Goal: Transaction & Acquisition: Purchase product/service

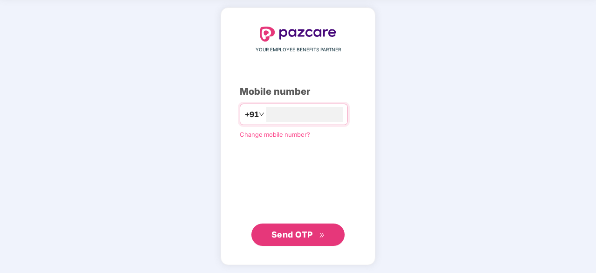
scroll to position [35, 0]
click at [297, 229] on span "Send OTP" at bounding box center [292, 234] width 42 height 10
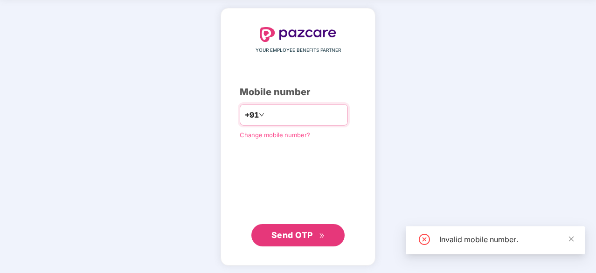
click at [266, 112] on input "*********" at bounding box center [304, 114] width 77 height 15
type input "**********"
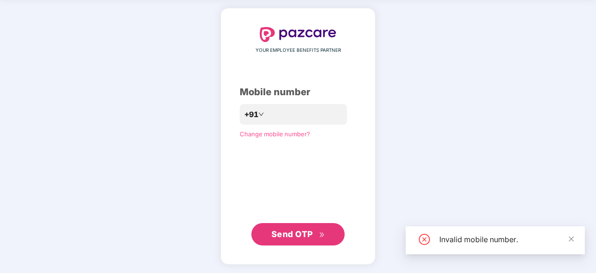
click at [306, 242] on button "Send OTP" at bounding box center [297, 234] width 93 height 22
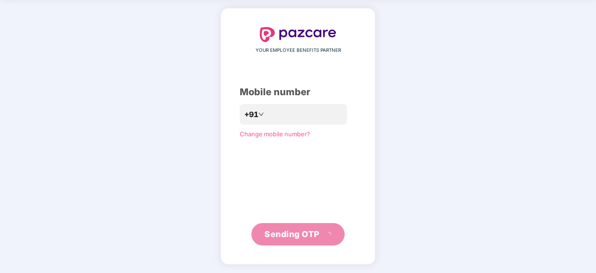
scroll to position [31, 0]
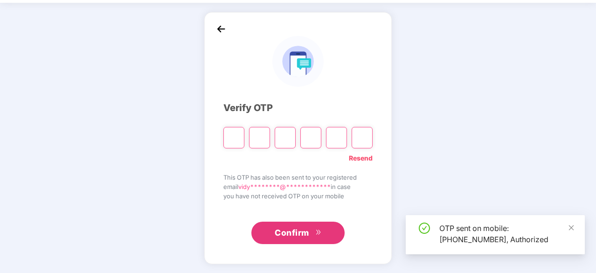
click at [235, 134] on input "Please enter verification code. Digit 1" at bounding box center [233, 137] width 21 height 21
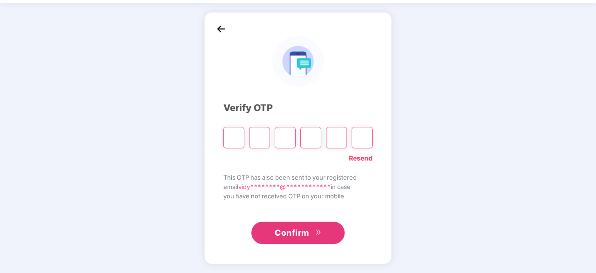
type input "*"
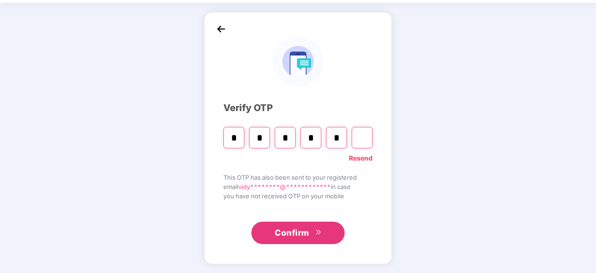
type input "*"
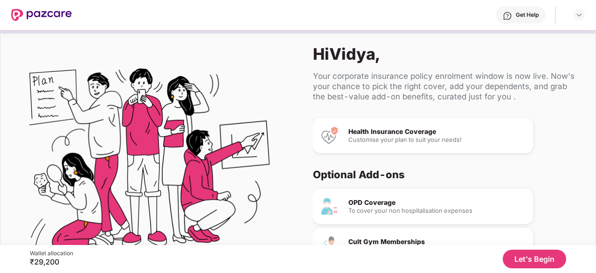
scroll to position [20, 0]
click at [431, 145] on div "Health Insurance Coverage Customise your plan to suit your needs!" at bounding box center [423, 134] width 220 height 35
click at [524, 257] on button "Let's Begin" at bounding box center [534, 259] width 63 height 19
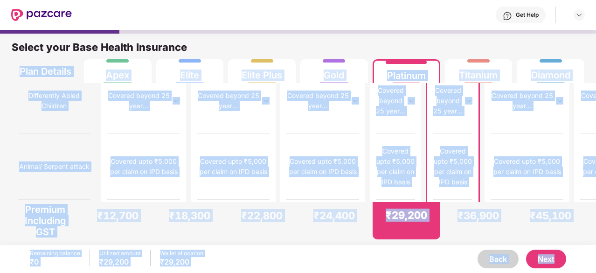
scroll to position [5, 0]
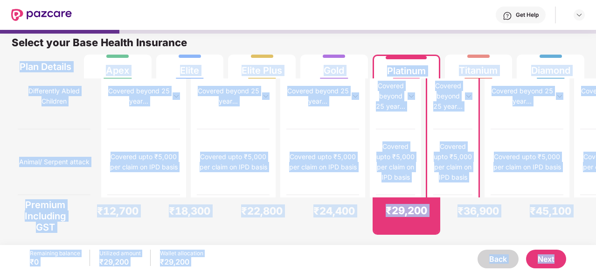
drag, startPoint x: 6, startPoint y: 61, endPoint x: 594, endPoint y: 247, distance: 617.3
click at [594, 247] on div "Get Help Select your Base Health Insurance Plan Details Apex Elite Elite Plus G…" at bounding box center [298, 136] width 596 height 273
copy div "Lore Ipsumdo Sita Conse Adipi Elit Sedd Eiusmodt Incididu Utlabor Etdol Magn Al…"
